Goal: Navigation & Orientation: Find specific page/section

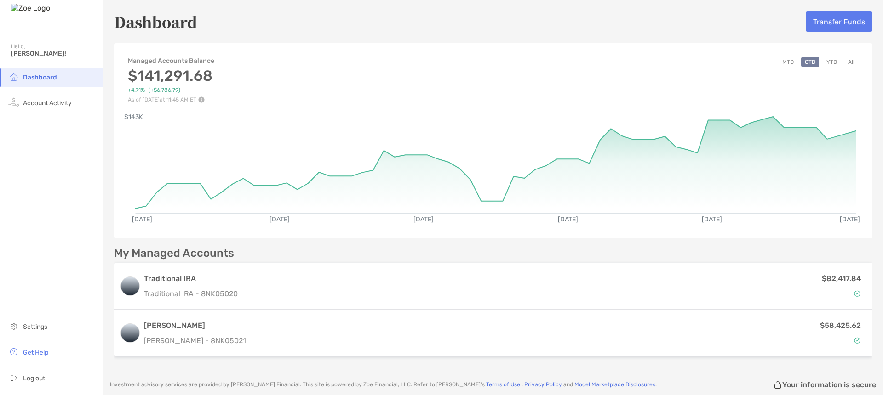
click at [853, 63] on button "All" at bounding box center [851, 62] width 14 height 10
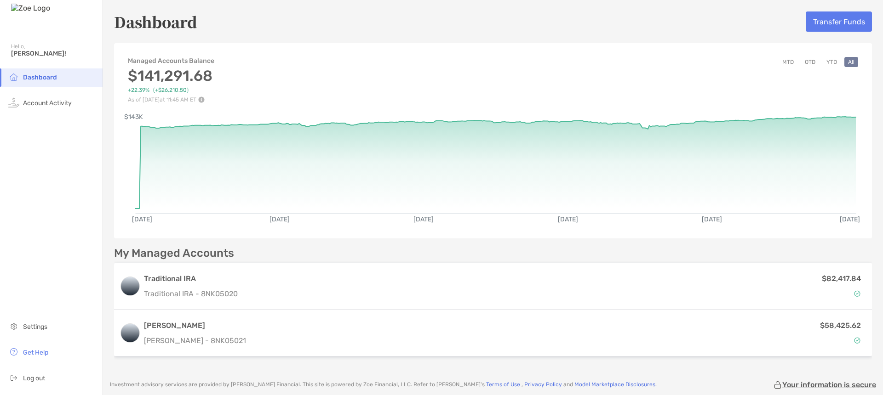
click at [811, 61] on button "QTD" at bounding box center [810, 62] width 18 height 10
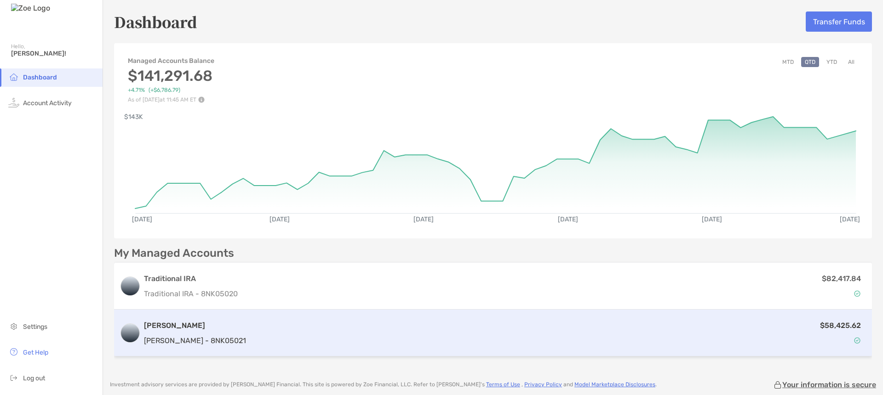
click at [250, 324] on div "$58,425.62" at bounding box center [558, 333] width 617 height 27
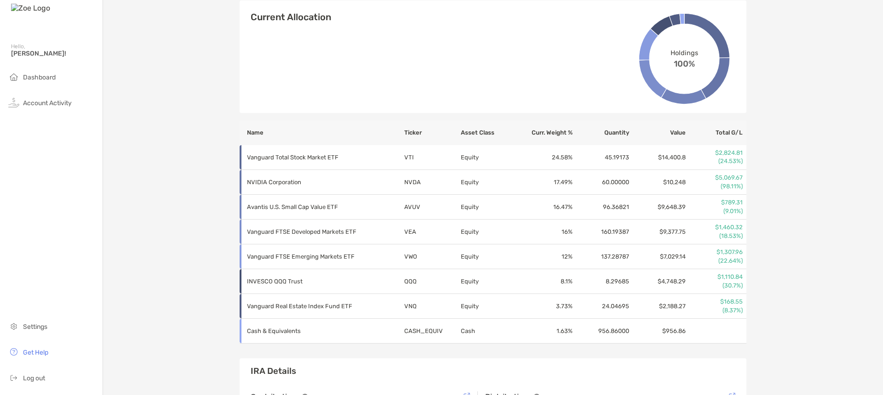
scroll to position [337, 0]
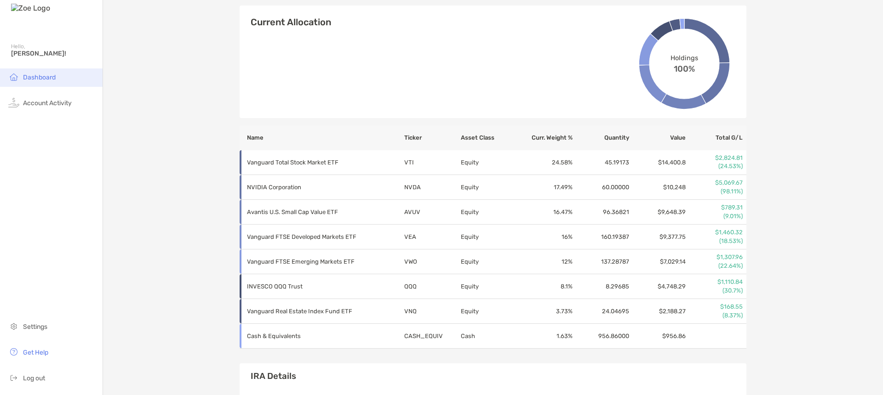
click at [59, 79] on li "Dashboard" at bounding box center [51, 78] width 103 height 18
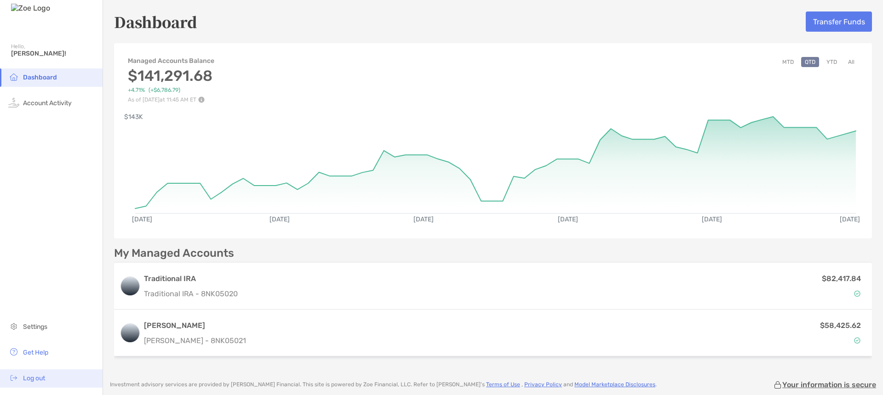
click at [36, 379] on span "Log out" at bounding box center [34, 379] width 22 height 8
